Goal: Task Accomplishment & Management: Use online tool/utility

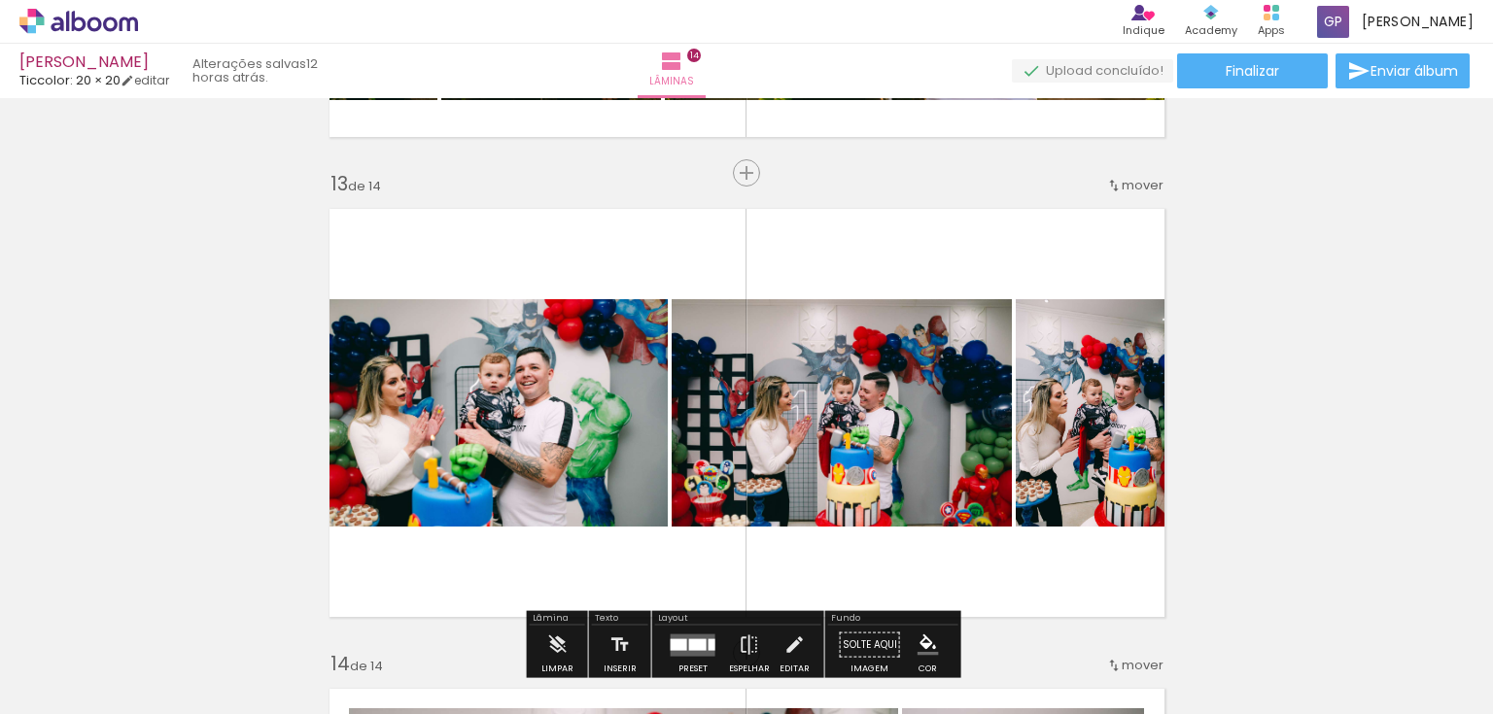
scroll to position [5908, 0]
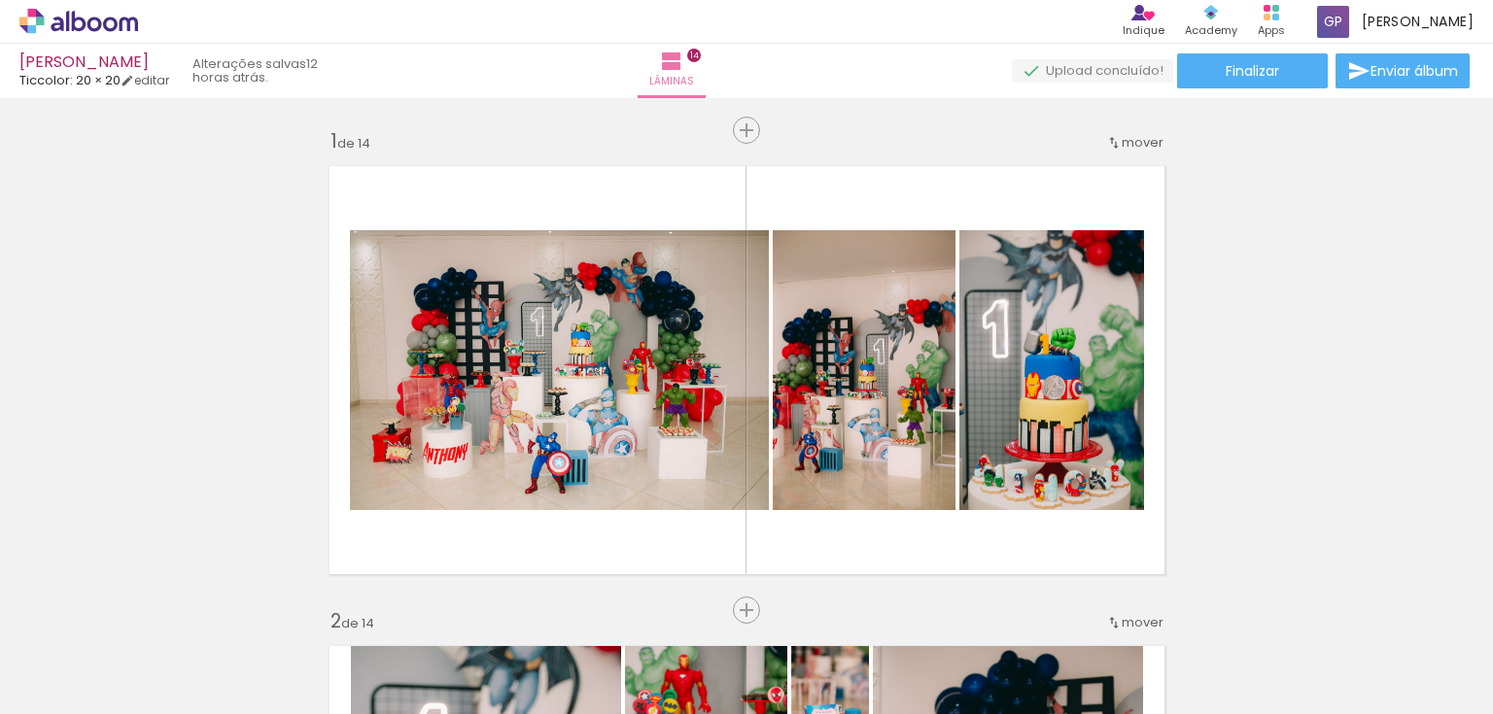
scroll to position [5908, 0]
